Goal: Task Accomplishment & Management: Manage account settings

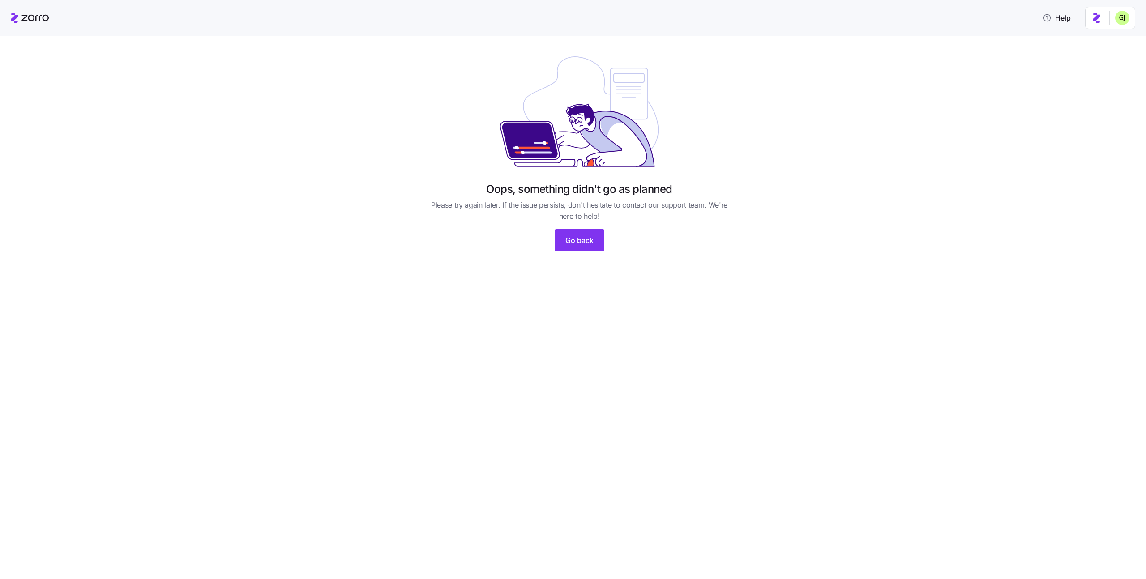
click at [31, 15] on icon at bounding box center [34, 18] width 27 height 6
click at [1118, 19] on html "Help Oops, something didn't go as planned Please try again later. If the issue …" at bounding box center [573, 287] width 1146 height 574
click at [1093, 57] on div "Log out" at bounding box center [1098, 56] width 35 height 10
